Goal: Task Accomplishment & Management: Manage account settings

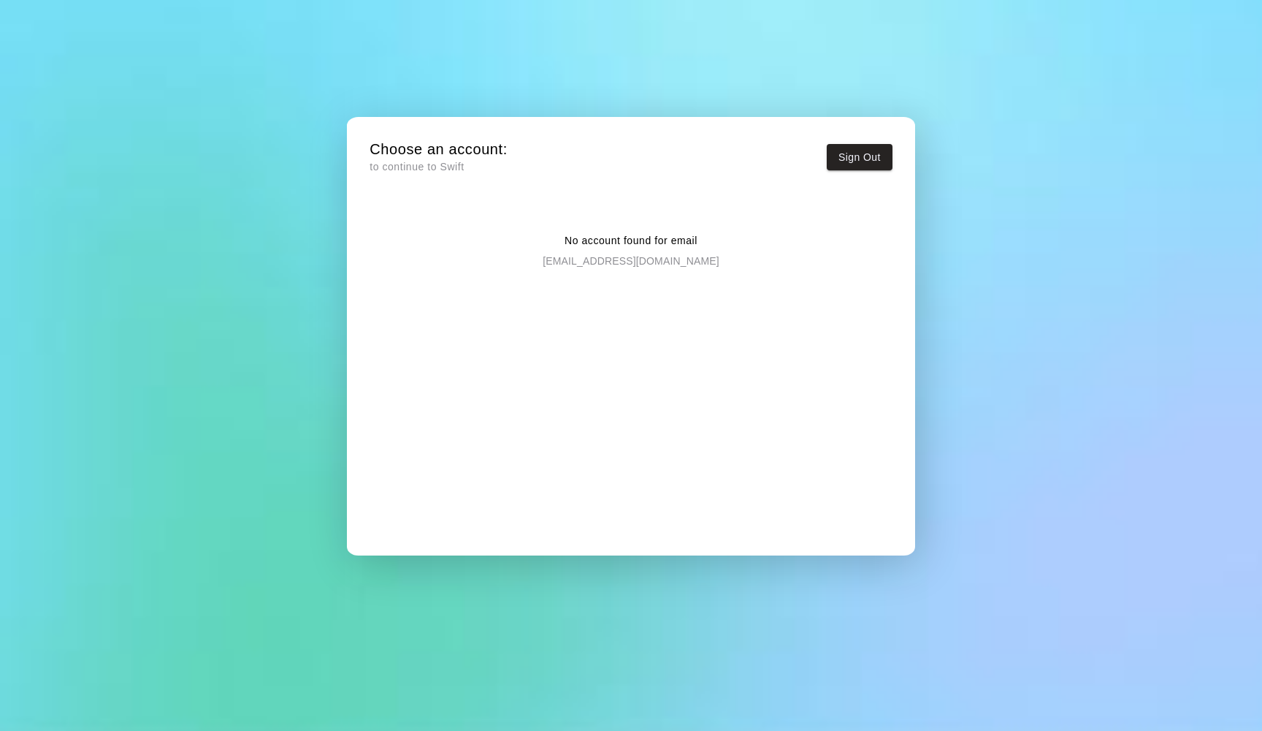
click at [603, 261] on p "[EMAIL_ADDRESS][DOMAIN_NAME]" at bounding box center [631, 258] width 176 height 20
click at [839, 156] on button "Sign Out" at bounding box center [860, 157] width 66 height 27
click at [631, 261] on p "[EMAIL_ADDRESS][DOMAIN_NAME]" at bounding box center [631, 258] width 176 height 20
click at [644, 239] on p "No account found for email" at bounding box center [631, 240] width 133 height 15
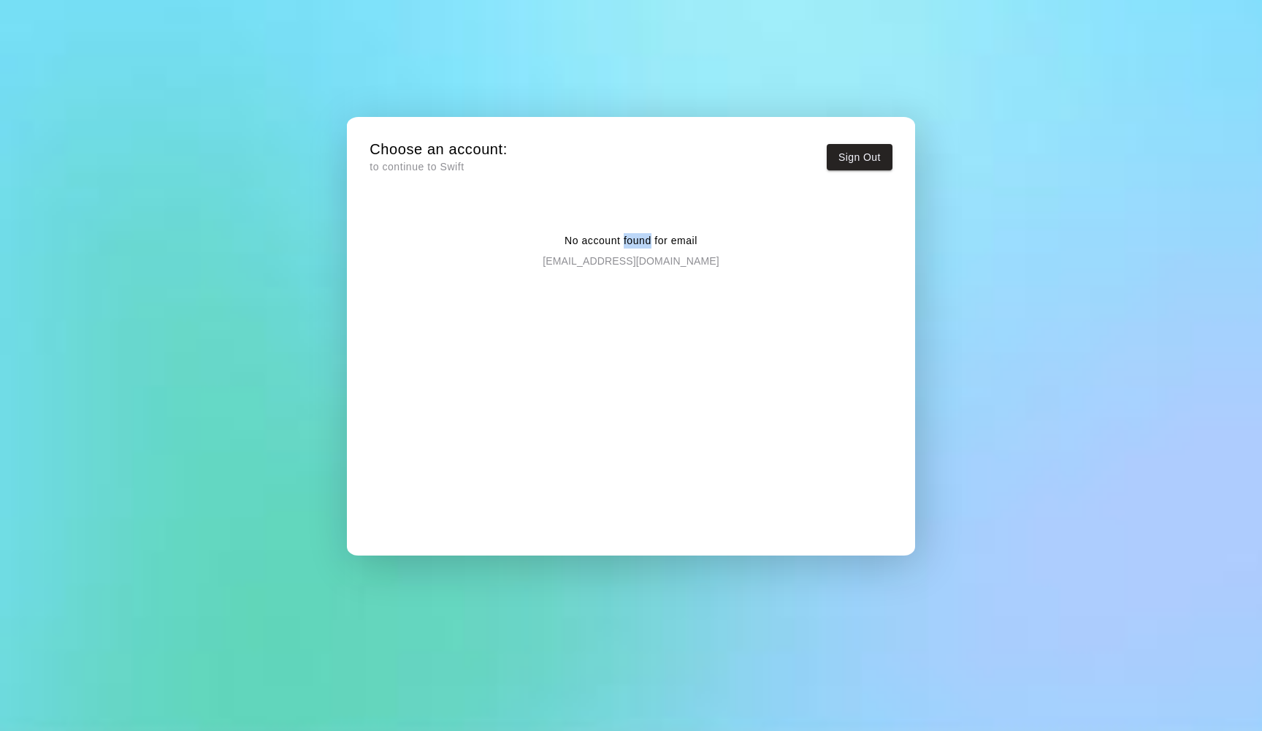
click at [644, 239] on p "No account found for email" at bounding box center [631, 240] width 133 height 15
click at [856, 159] on button "Sign Out" at bounding box center [860, 157] width 66 height 27
